Goal: Task Accomplishment & Management: Manage account settings

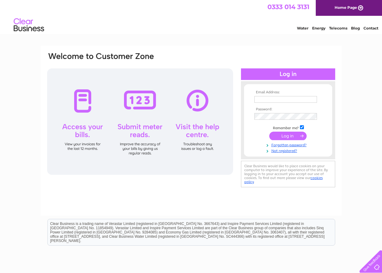
click at [272, 95] on td at bounding box center [288, 99] width 70 height 10
click at [272, 99] on input "text" at bounding box center [285, 99] width 63 height 7
type input "Maclennanauto@aol.com"
click at [290, 136] on input "submit" at bounding box center [287, 136] width 37 height 9
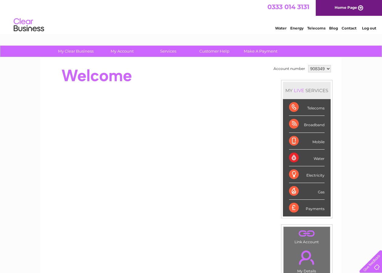
click at [328, 68] on select "908349 998589" at bounding box center [319, 68] width 23 height 7
select select "998589"
click at [308, 65] on select "908349 998589" at bounding box center [319, 68] width 23 height 7
click at [308, 177] on div "Electricity" at bounding box center [307, 174] width 36 height 17
click at [298, 158] on div "Water" at bounding box center [307, 157] width 36 height 17
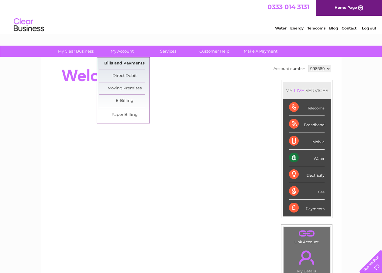
click at [128, 62] on link "Bills and Payments" at bounding box center [124, 63] width 50 height 12
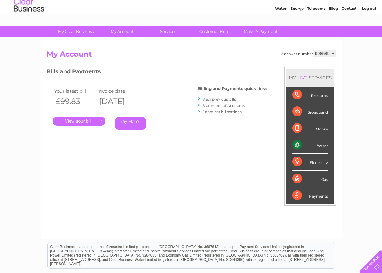
scroll to position [30, 0]
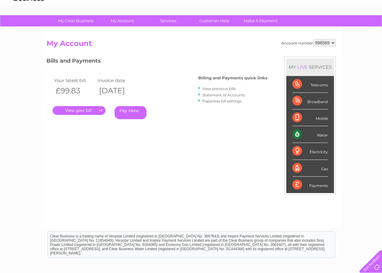
click at [74, 110] on link "." at bounding box center [79, 110] width 53 height 9
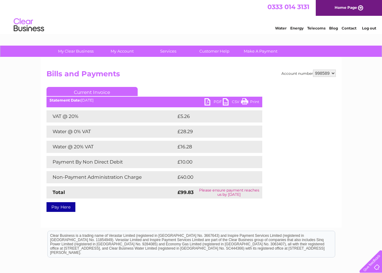
click at [332, 74] on select "908349 998589" at bounding box center [324, 73] width 23 height 7
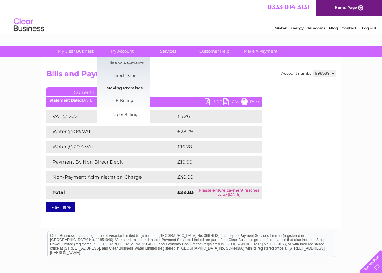
click at [120, 85] on link "Moving Premises" at bounding box center [124, 88] width 50 height 12
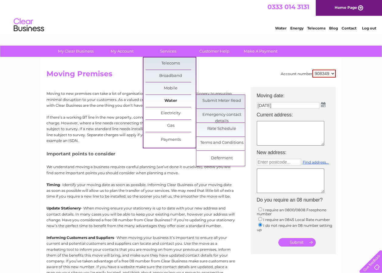
click at [171, 100] on link "Water" at bounding box center [171, 101] width 50 height 12
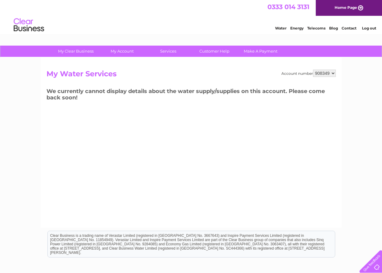
click at [332, 73] on select "908349 998589" at bounding box center [324, 73] width 23 height 7
select select "998589"
click at [313, 70] on select "908349 998589" at bounding box center [324, 73] width 23 height 7
